Goal: Information Seeking & Learning: Learn about a topic

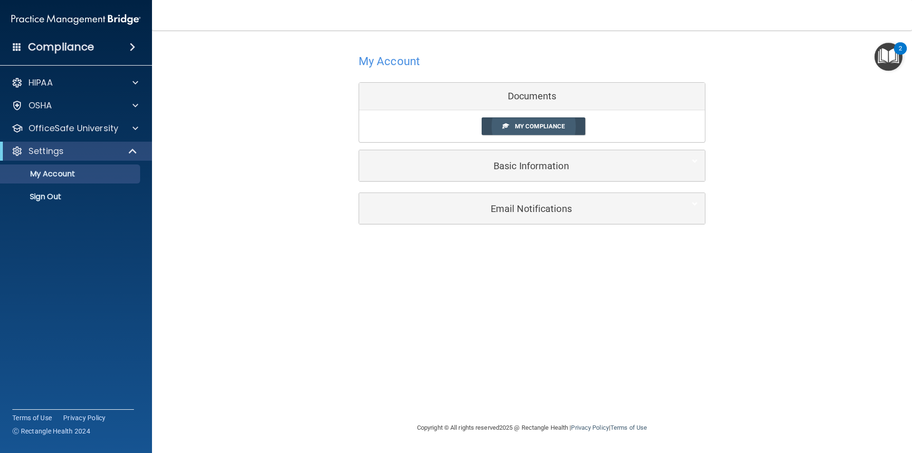
click at [524, 125] on span "My Compliance" at bounding box center [540, 126] width 50 height 7
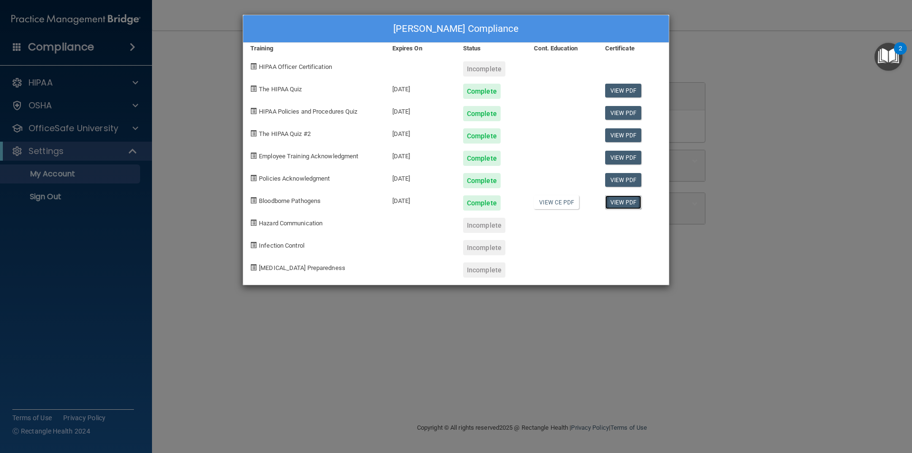
click at [614, 199] on link "View PDF" at bounding box center [623, 202] width 37 height 14
click at [132, 127] on div "Kenny Wade's Compliance Training Expires On Status Cont. Education Certificate …" at bounding box center [456, 226] width 912 height 453
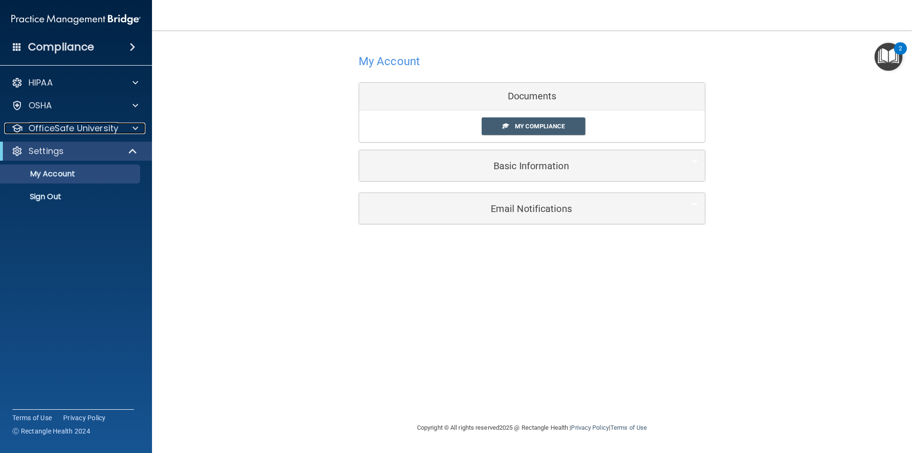
click at [132, 127] on div at bounding box center [134, 128] width 24 height 11
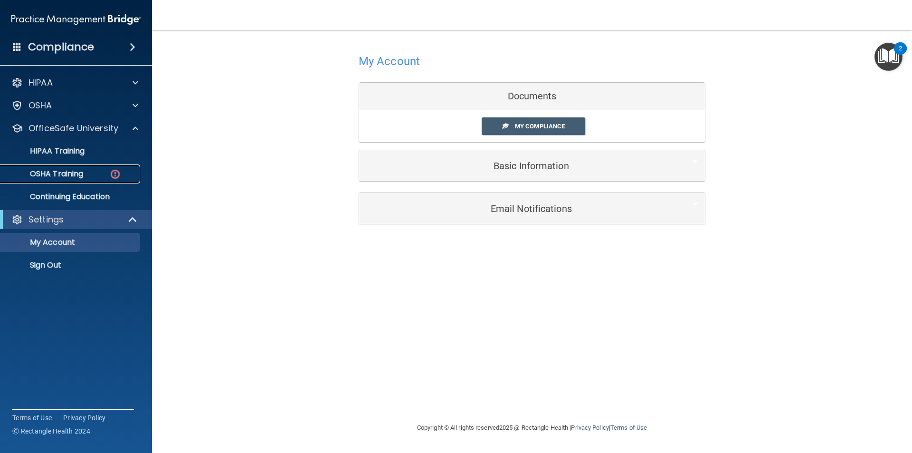
click at [112, 170] on img at bounding box center [115, 174] width 12 height 12
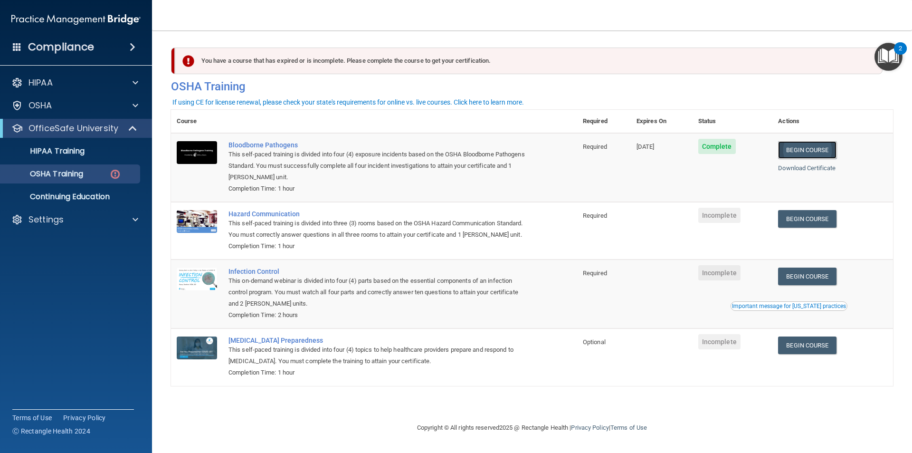
click at [809, 150] on link "Begin Course" at bounding box center [807, 150] width 58 height 18
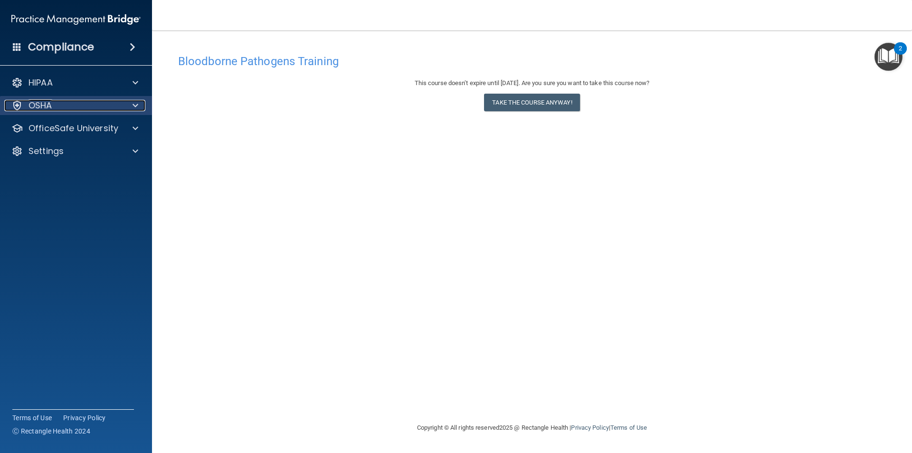
click at [53, 107] on div "OSHA" at bounding box center [63, 105] width 118 height 11
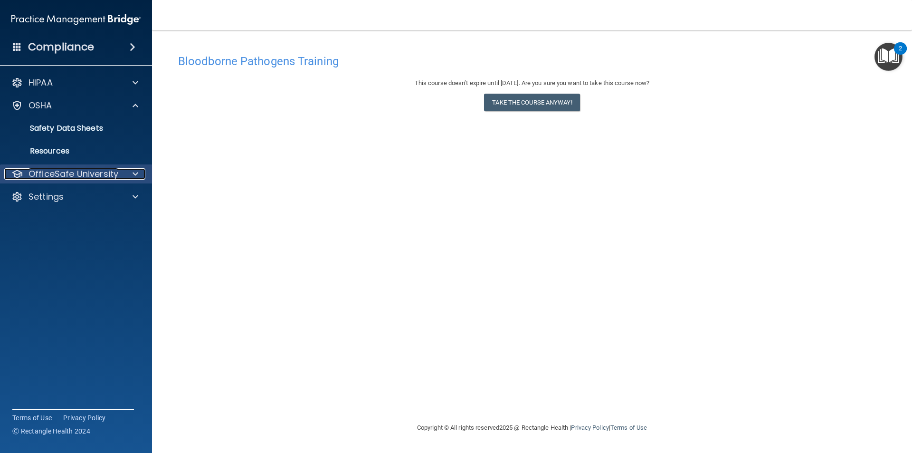
click at [106, 176] on p "OfficeSafe University" at bounding box center [74, 173] width 90 height 11
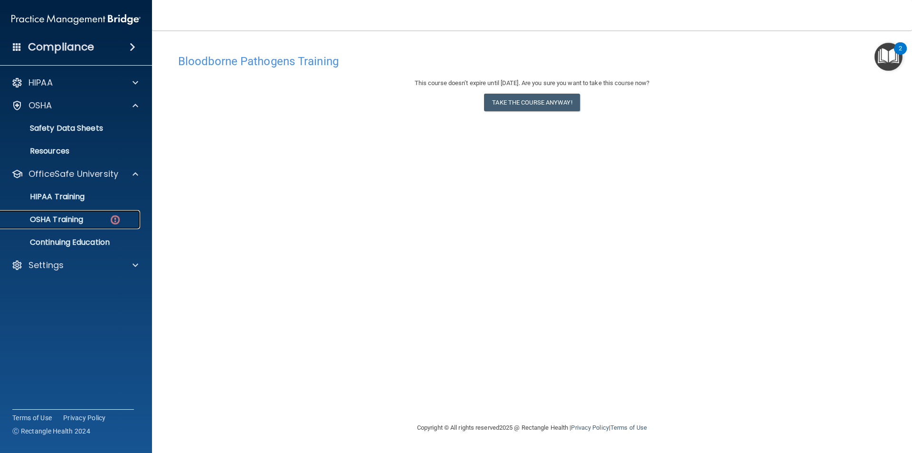
click at [117, 220] on img at bounding box center [115, 220] width 12 height 12
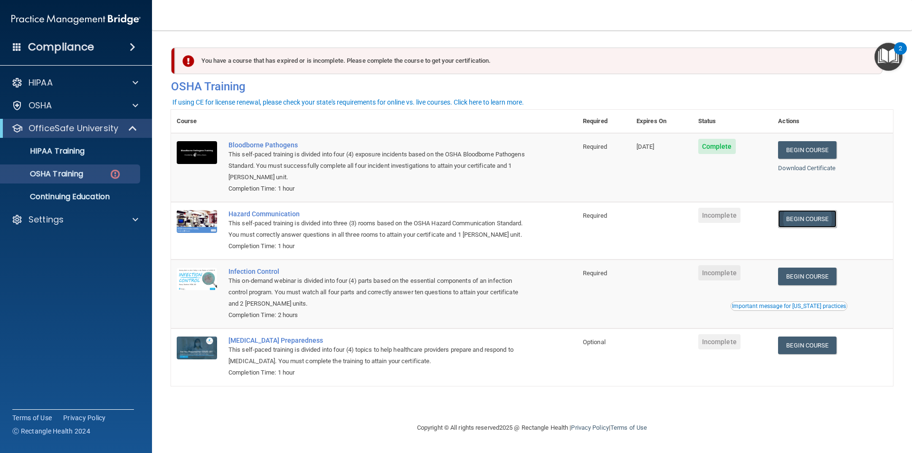
click at [799, 220] on link "Begin Course" at bounding box center [807, 219] width 58 height 18
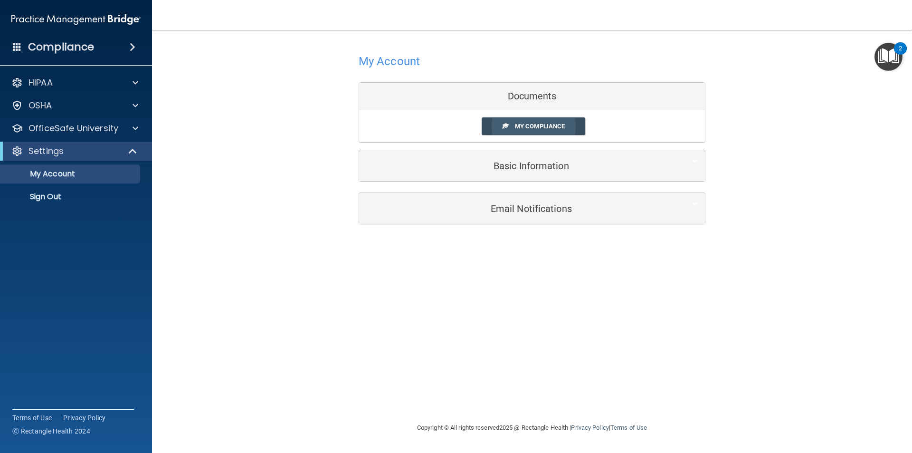
click at [507, 126] on span at bounding box center [506, 126] width 6 height 6
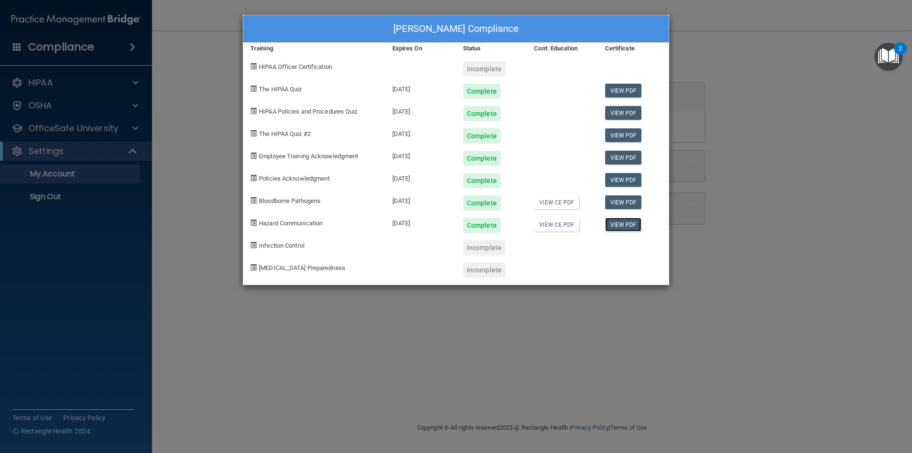
click at [621, 222] on link "View PDF" at bounding box center [623, 225] width 37 height 14
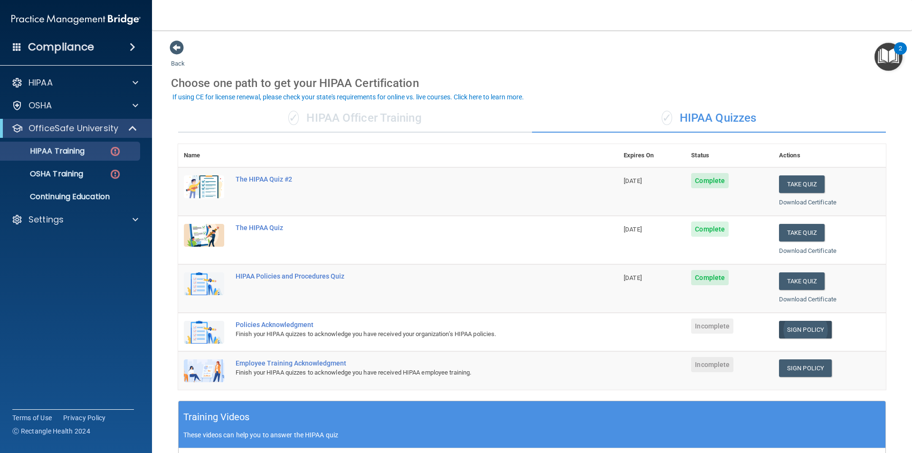
click at [803, 332] on link "Sign Policy" at bounding box center [805, 330] width 53 height 18
click at [111, 174] on img at bounding box center [115, 174] width 12 height 12
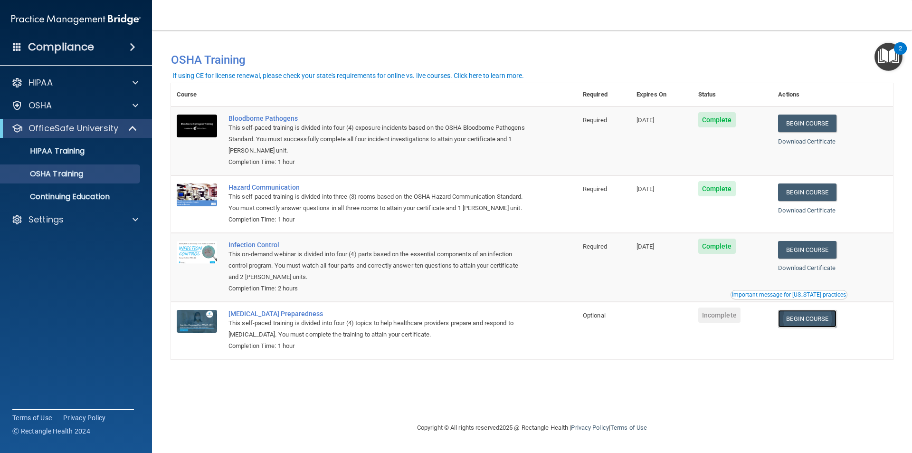
click at [818, 322] on link "Begin Course" at bounding box center [807, 319] width 58 height 18
click at [110, 194] on p "Continuing Education" at bounding box center [71, 197] width 130 height 10
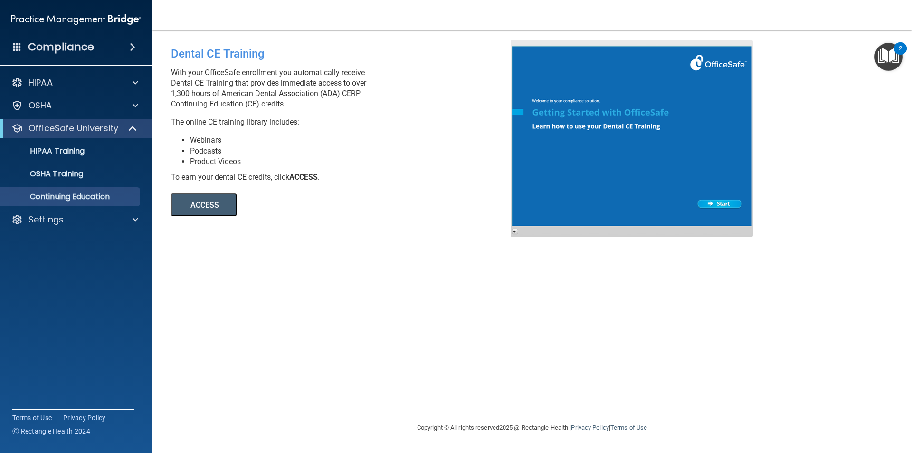
click at [206, 203] on button "ACCESS" at bounding box center [204, 204] width 66 height 23
click at [136, 101] on span at bounding box center [136, 105] width 6 height 11
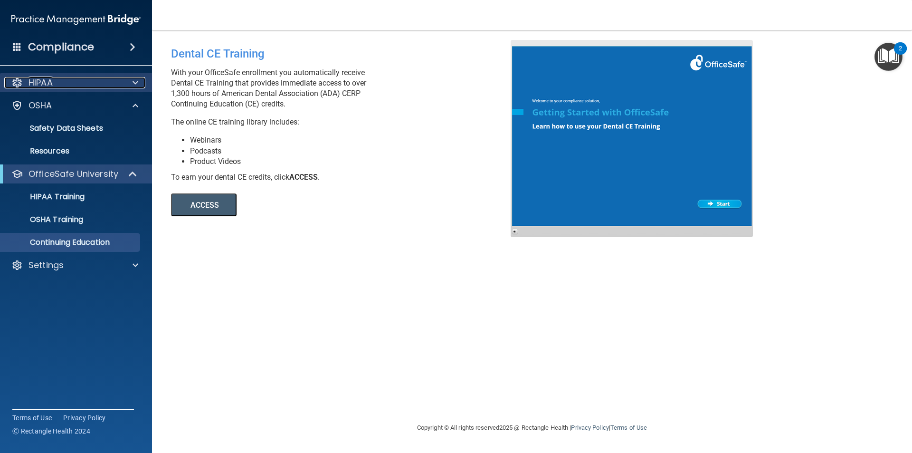
click at [133, 84] on span at bounding box center [136, 82] width 6 height 11
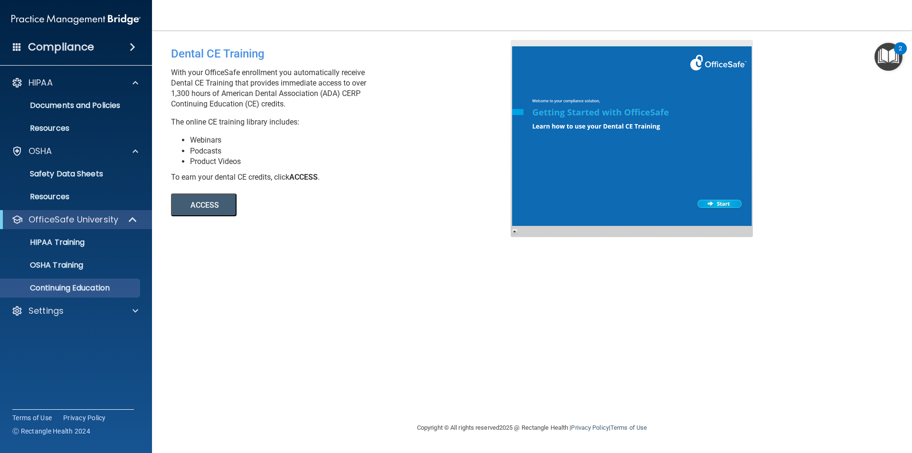
click at [133, 42] on span at bounding box center [133, 46] width 6 height 11
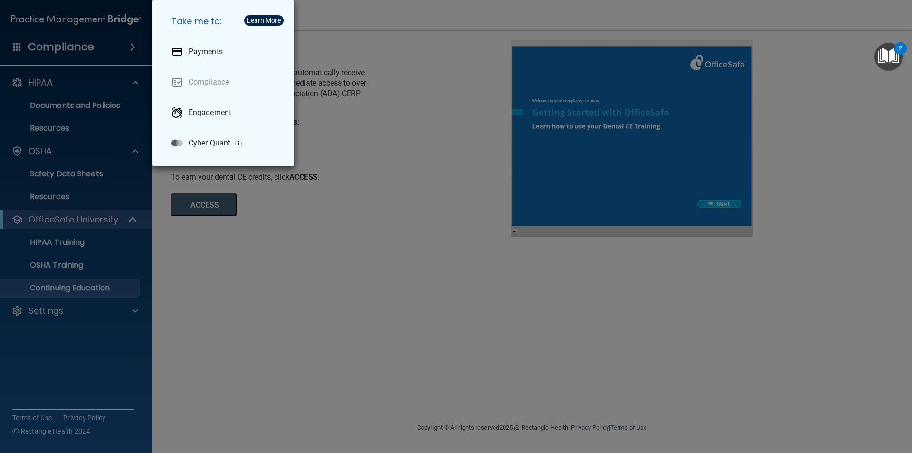
click at [87, 135] on div "Take me to: Payments Compliance Engagement Cyber Quant" at bounding box center [456, 226] width 912 height 453
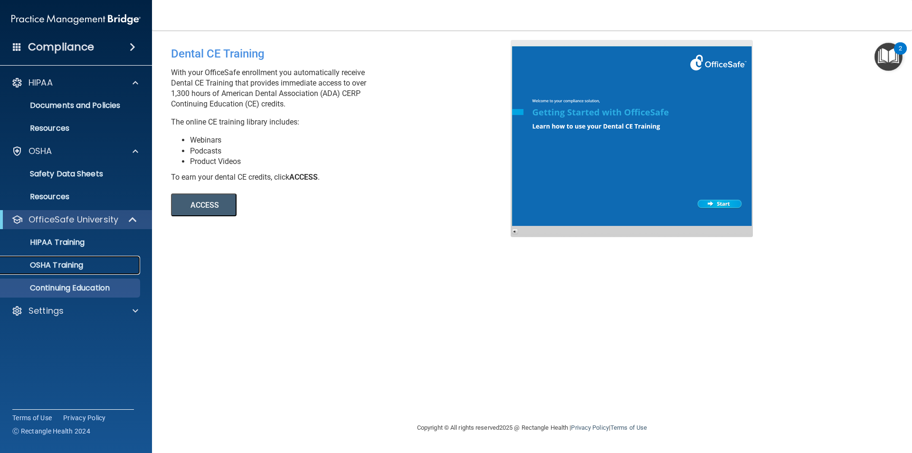
click at [72, 263] on p "OSHA Training" at bounding box center [44, 265] width 77 height 10
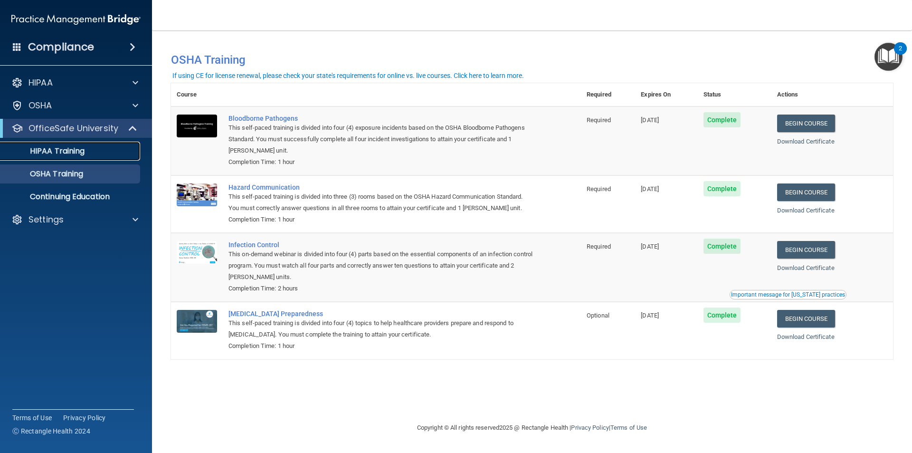
click at [78, 152] on p "HIPAA Training" at bounding box center [45, 151] width 78 height 10
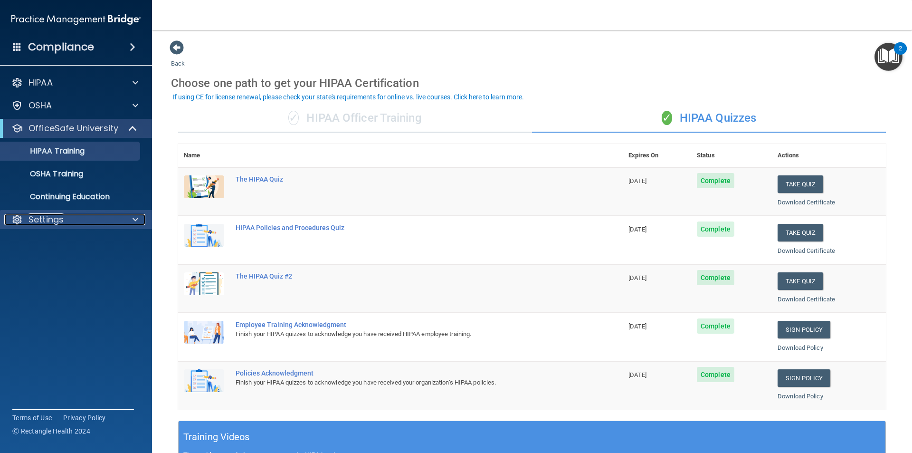
click at [133, 219] on span at bounding box center [136, 219] width 6 height 11
click at [68, 348] on div "Compliance HIPAA Documents and Policies Report an Incident Business Associates …" at bounding box center [76, 226] width 152 height 453
click at [14, 43] on span at bounding box center [17, 46] width 9 height 9
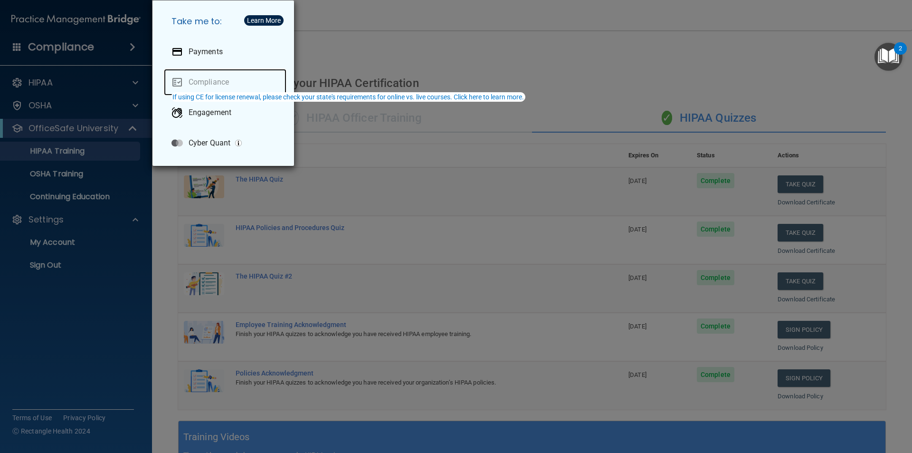
click at [235, 81] on link "Compliance" at bounding box center [225, 82] width 123 height 27
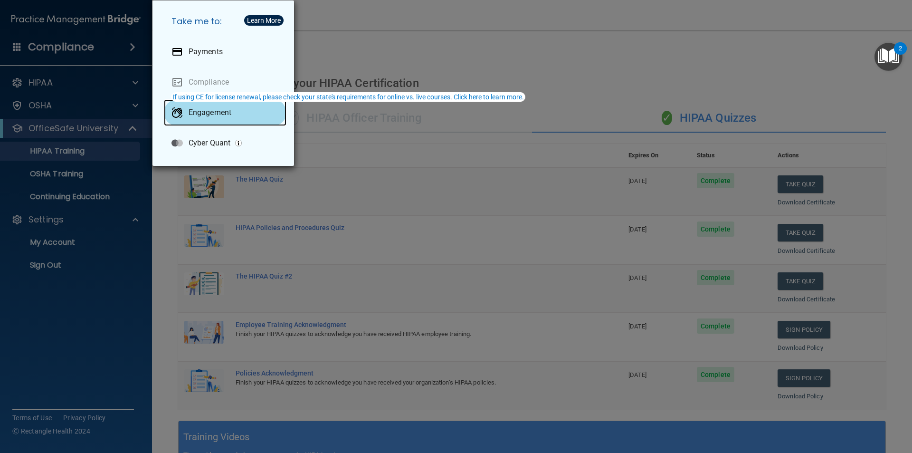
click at [198, 113] on p "Engagement" at bounding box center [210, 113] width 43 height 10
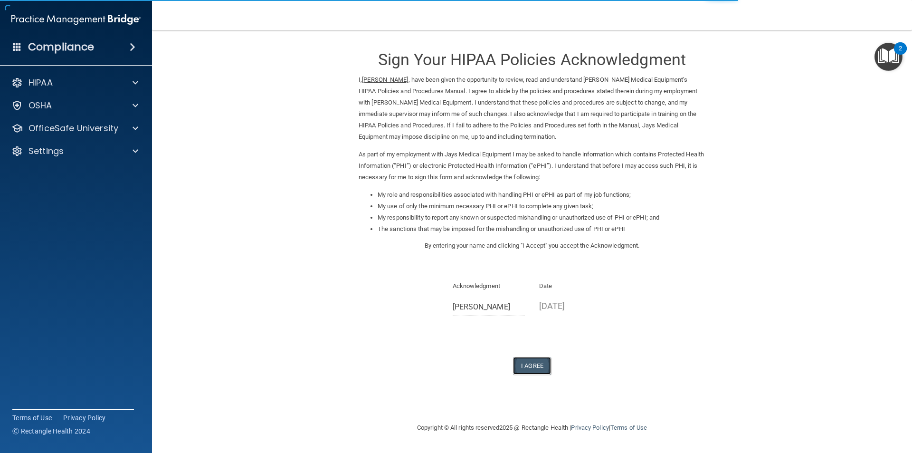
click at [532, 366] on button "I Agree" at bounding box center [532, 366] width 38 height 18
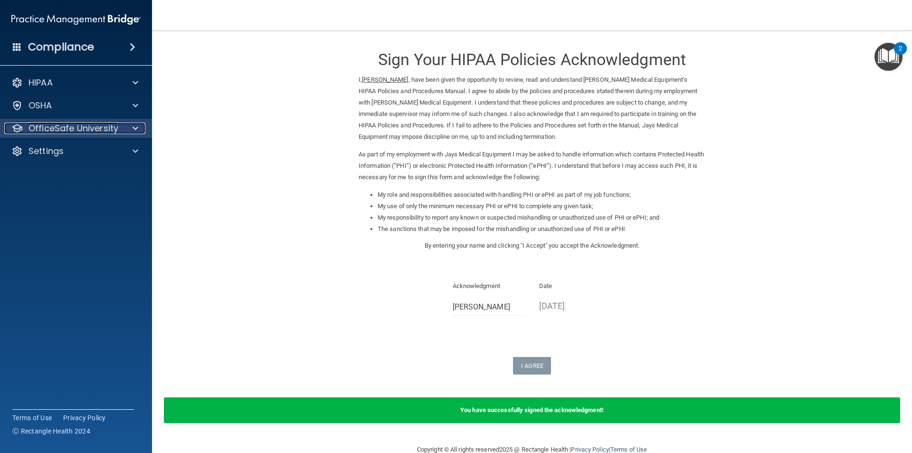
click at [107, 130] on p "OfficeSafe University" at bounding box center [74, 128] width 90 height 11
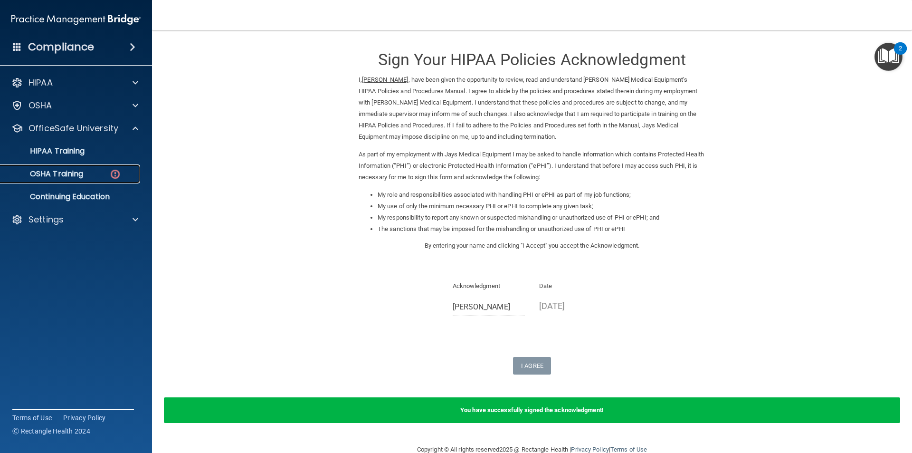
click at [118, 174] on img at bounding box center [115, 174] width 12 height 12
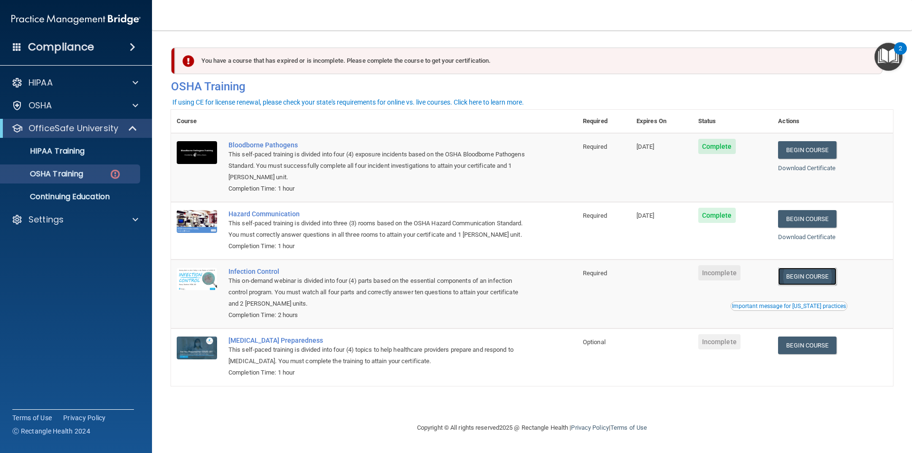
click at [811, 277] on link "Begin Course" at bounding box center [807, 276] width 58 height 18
click at [114, 174] on img at bounding box center [115, 174] width 12 height 12
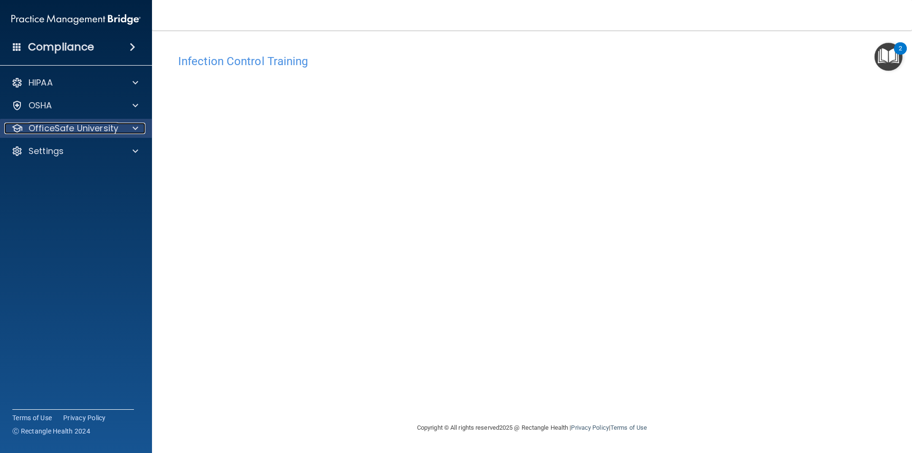
click at [130, 129] on div at bounding box center [134, 128] width 24 height 11
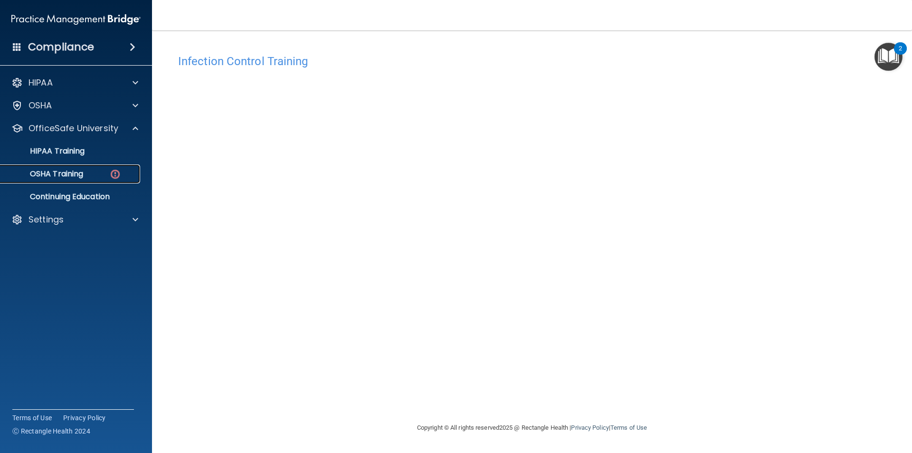
click at [116, 176] on img at bounding box center [115, 174] width 12 height 12
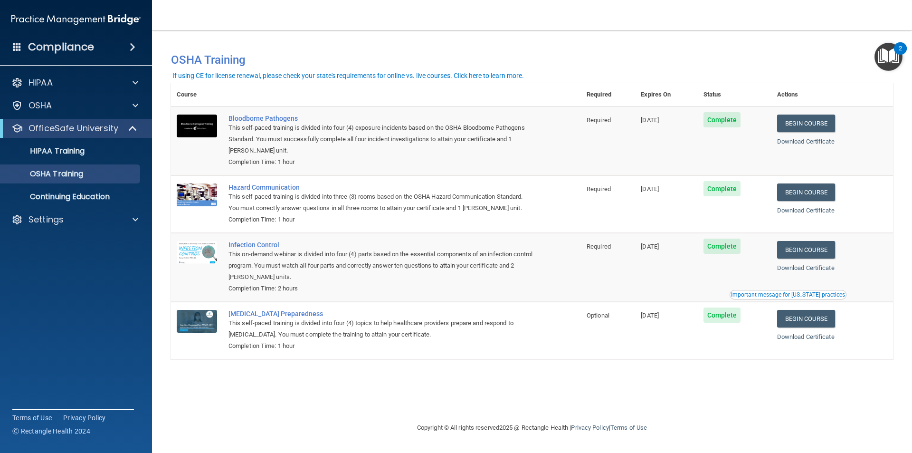
click at [890, 52] on img "Open Resource Center, 2 new notifications" at bounding box center [889, 57] width 28 height 28
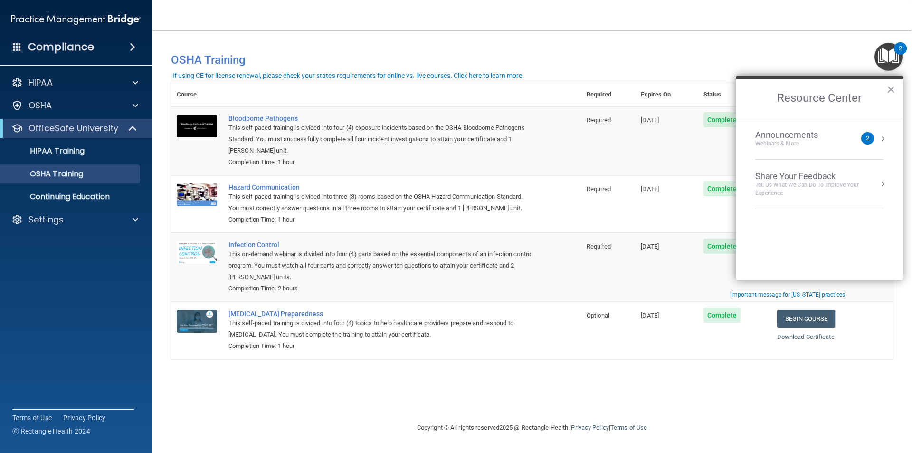
click at [881, 134] on button "Resource Center" at bounding box center [883, 139] width 10 height 10
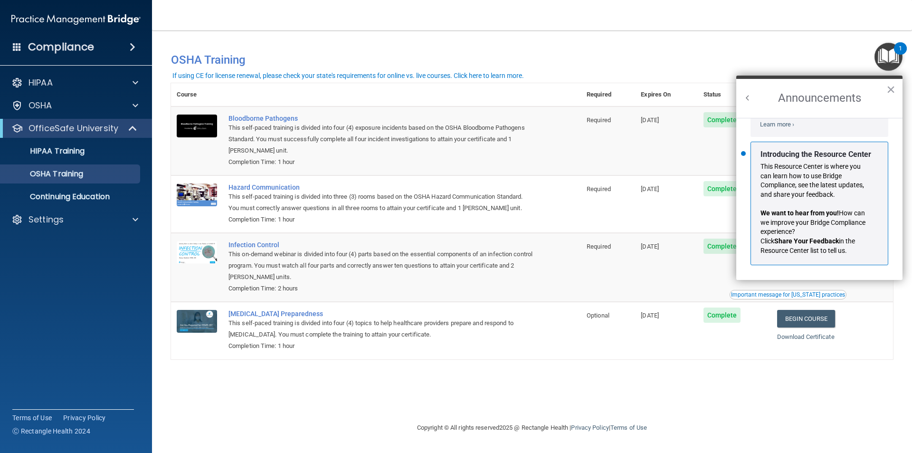
scroll to position [167, 0]
click at [894, 89] on button "×" at bounding box center [890, 89] width 9 height 15
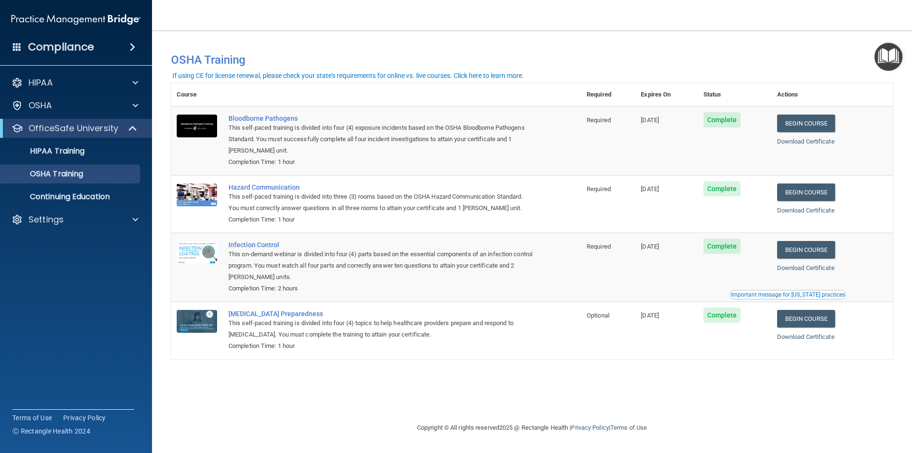
click at [487, 73] on div "If using CE for license renewal, please check your state's requirements for onl…" at bounding box center [348, 75] width 352 height 7
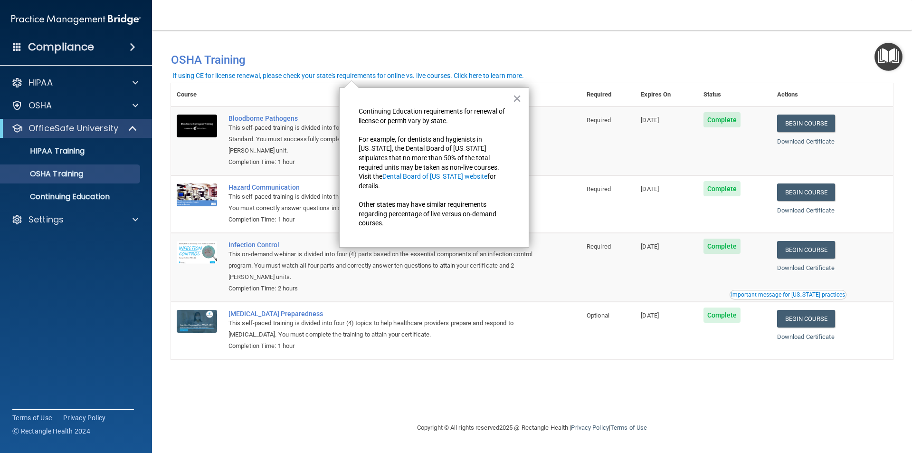
click at [481, 40] on div "You have a course that has expired or is incomplete. Please complete the course…" at bounding box center [532, 56] width 736 height 32
click at [438, 74] on div "If using CE for license renewal, please check your state's requirements for onl…" at bounding box center [348, 75] width 352 height 7
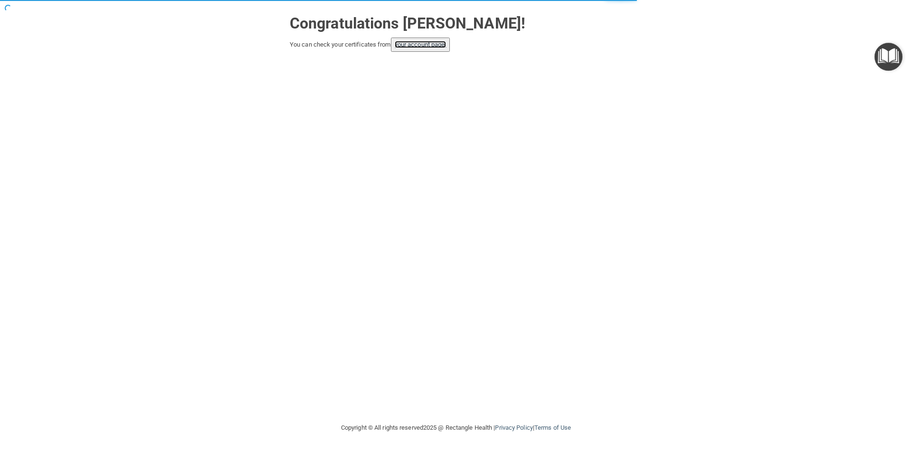
click at [402, 47] on link "your account page!" at bounding box center [421, 44] width 52 height 7
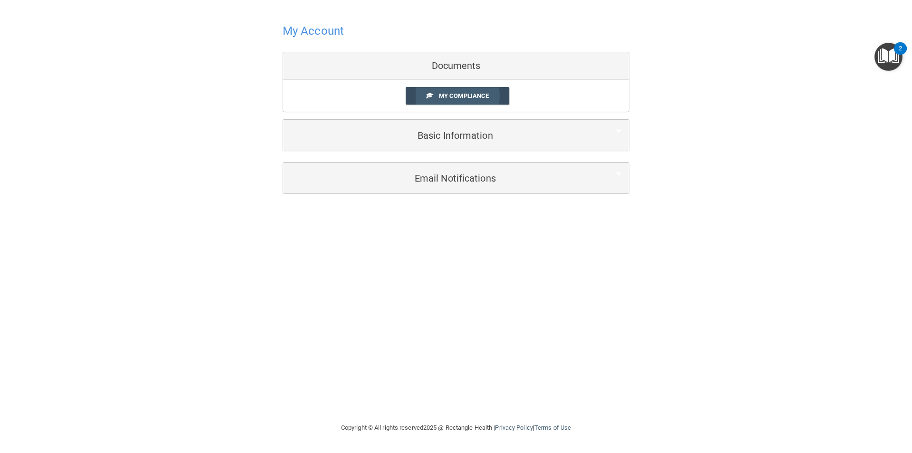
click at [439, 94] on span "My Compliance" at bounding box center [464, 95] width 50 height 7
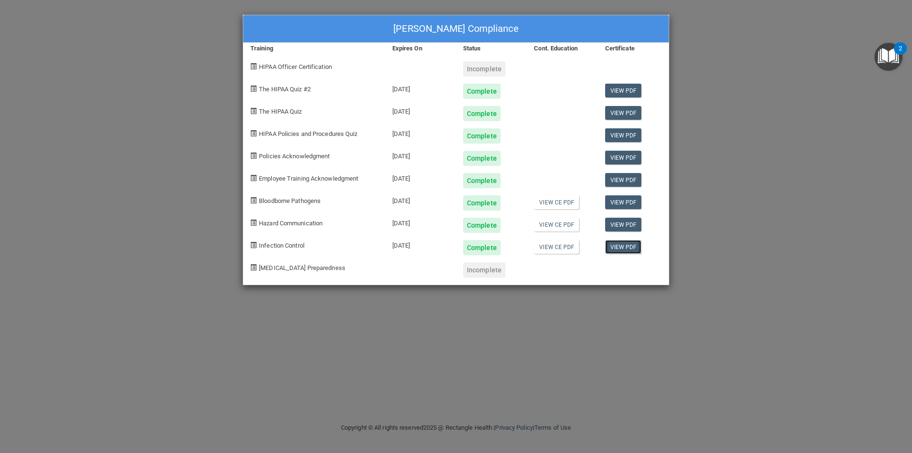
click at [616, 247] on link "View PDF" at bounding box center [623, 247] width 37 height 14
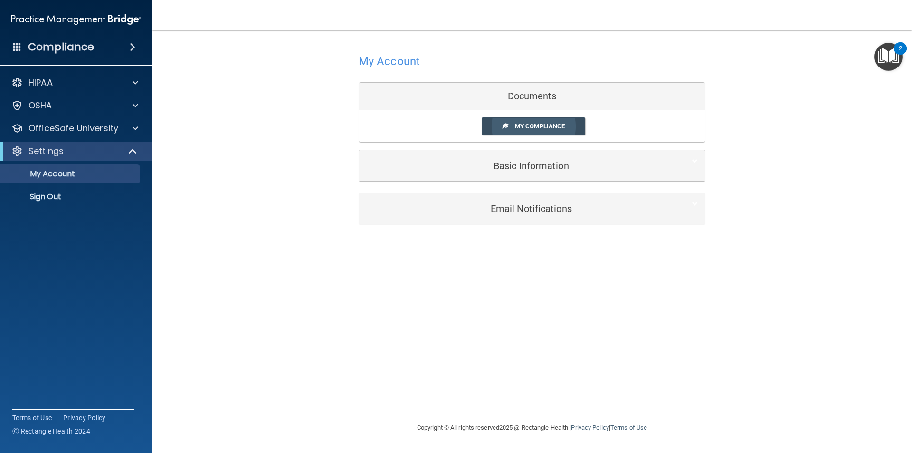
click at [509, 125] on link "My Compliance" at bounding box center [534, 126] width 104 height 18
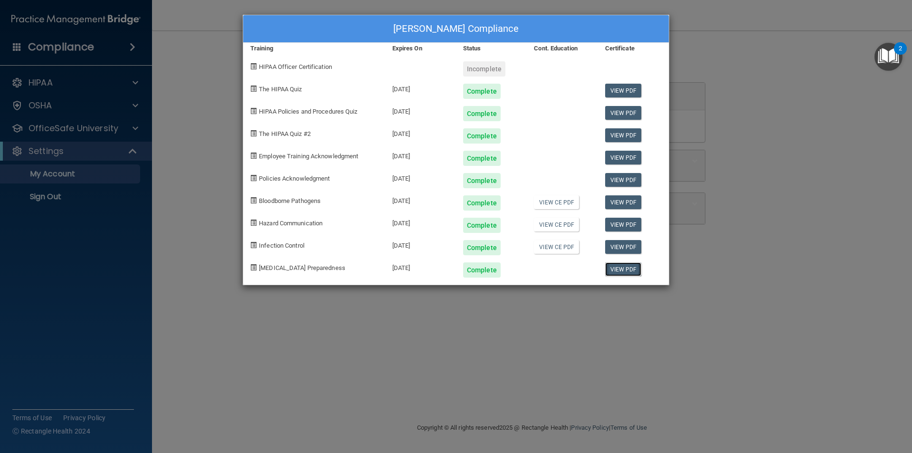
click at [613, 268] on link "View PDF" at bounding box center [623, 269] width 37 height 14
